Goal: Transaction & Acquisition: Book appointment/travel/reservation

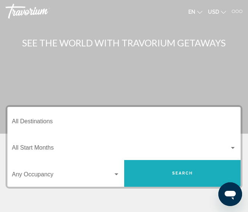
click at [186, 178] on button "Search" at bounding box center [182, 173] width 117 height 27
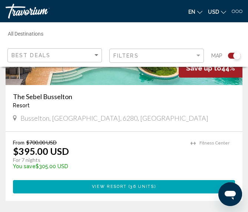
scroll to position [542, 0]
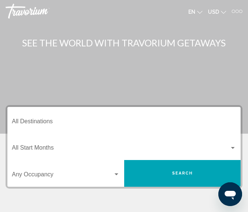
click at [176, 171] on span "Search" at bounding box center [182, 173] width 21 height 5
